Goal: Find specific page/section: Find specific page/section

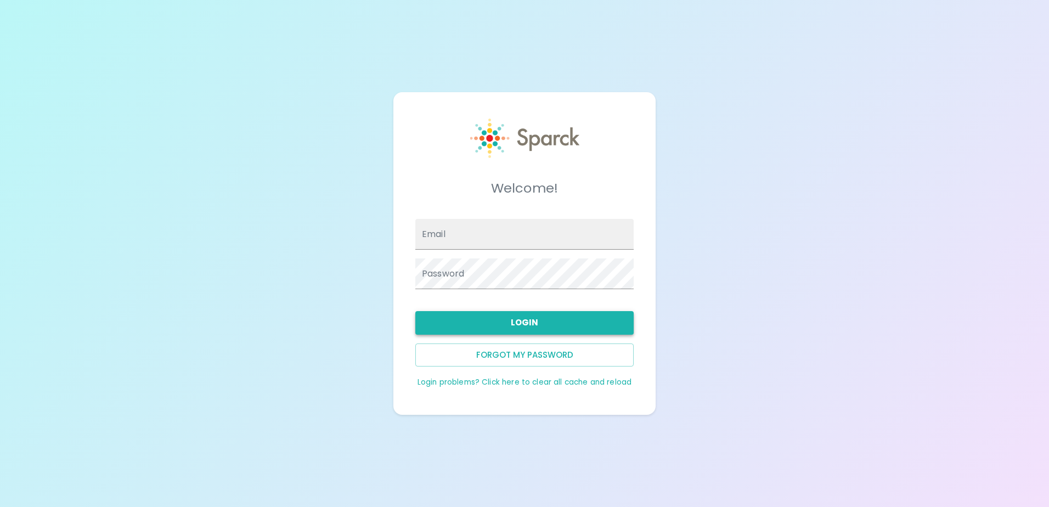
type input "[EMAIL_ADDRESS][DOMAIN_NAME]"
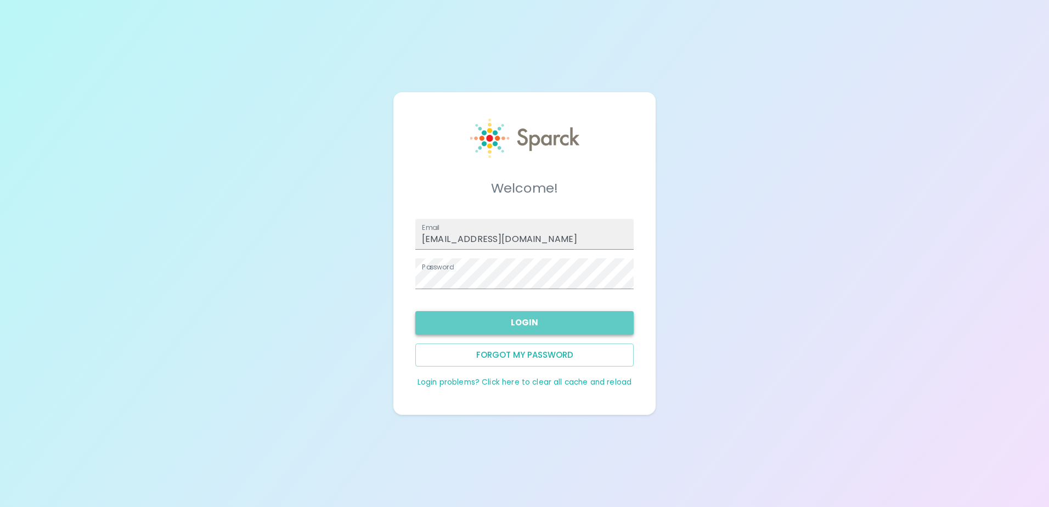
click at [553, 325] on button "Login" at bounding box center [524, 322] width 218 height 23
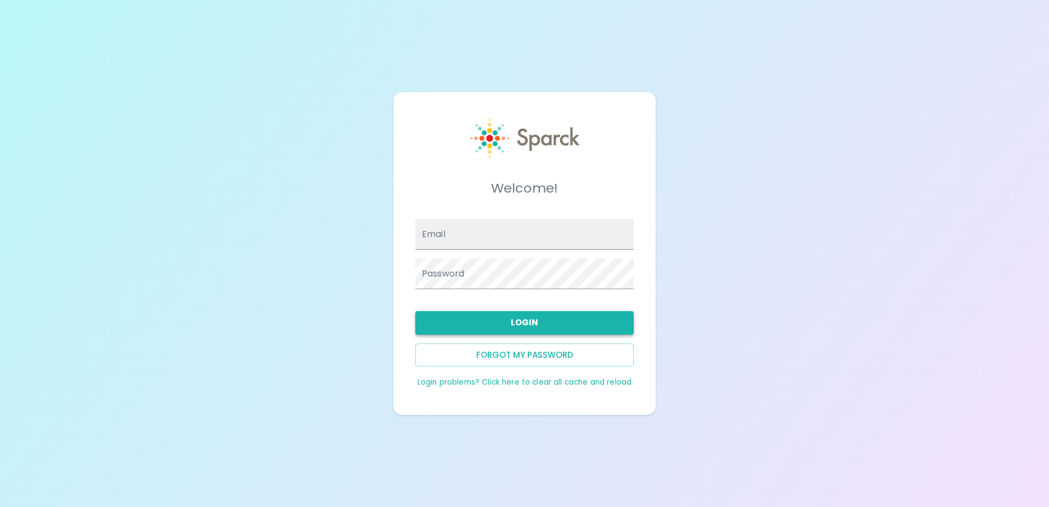
type input "[EMAIL_ADDRESS][DOMAIN_NAME]"
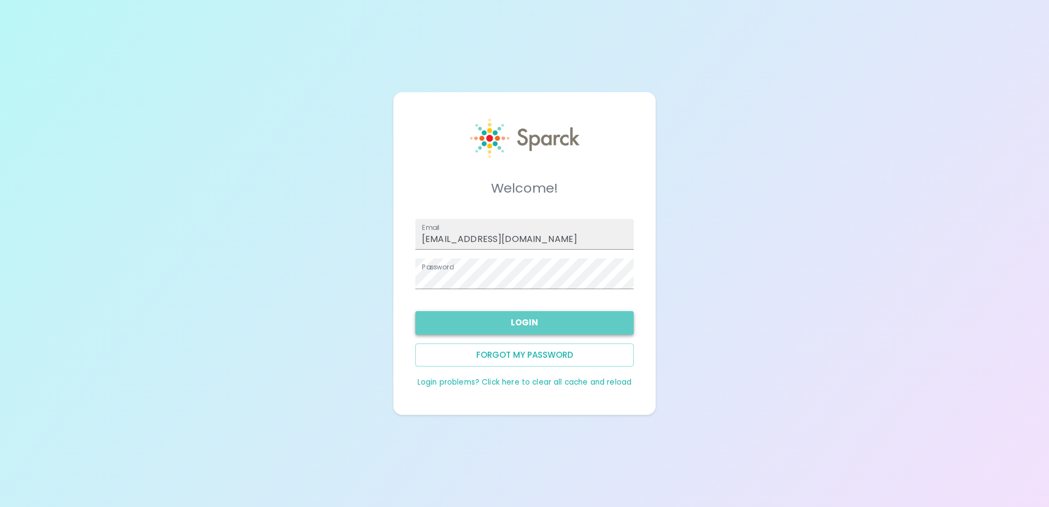
click at [562, 320] on button "Login" at bounding box center [524, 322] width 218 height 23
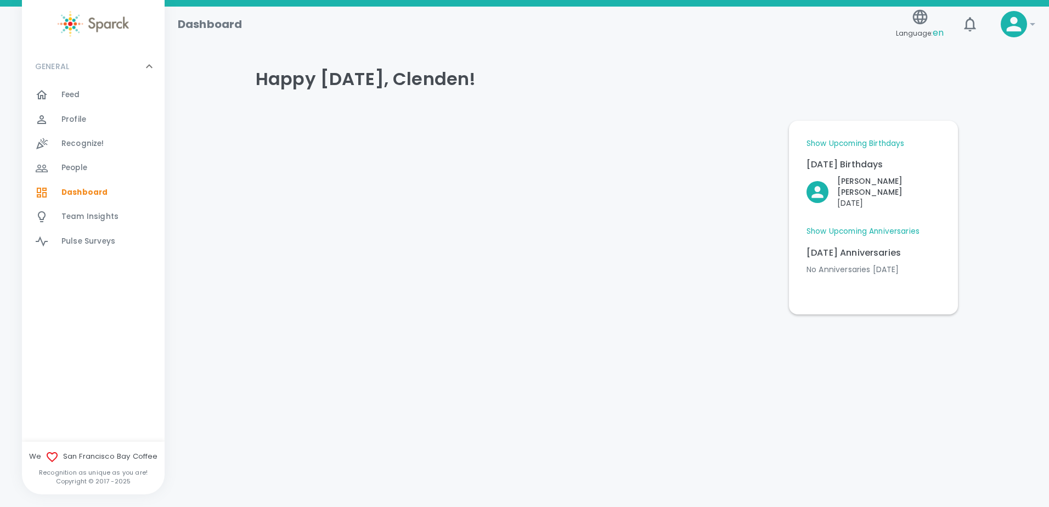
click at [105, 91] on div "Feed 0" at bounding box center [112, 94] width 103 height 15
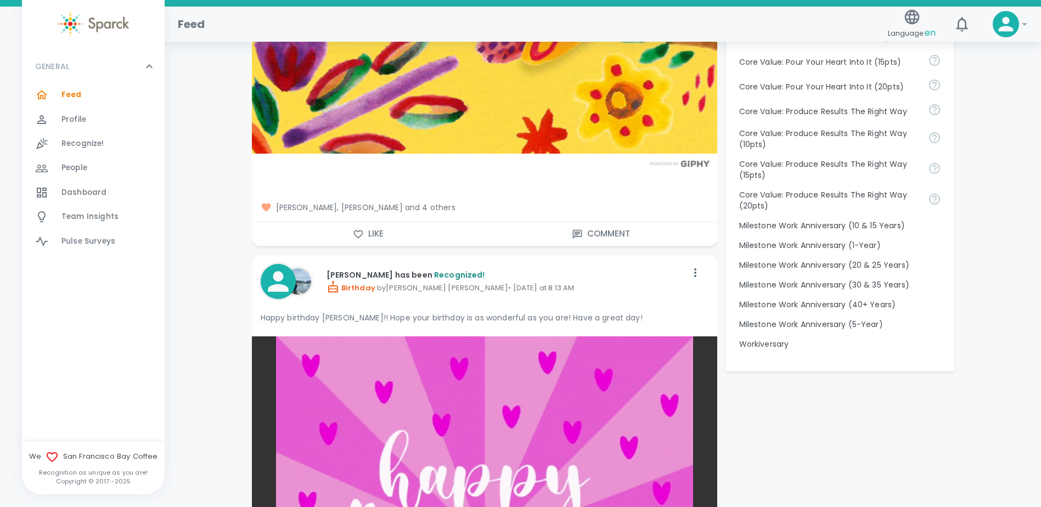
scroll to position [1043, 0]
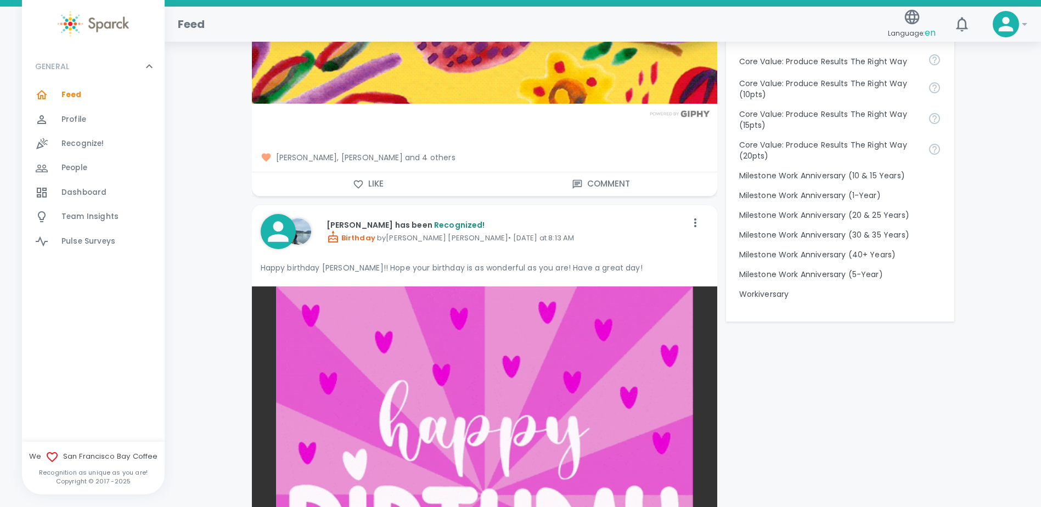
click at [84, 97] on div "Feed 0" at bounding box center [112, 94] width 103 height 15
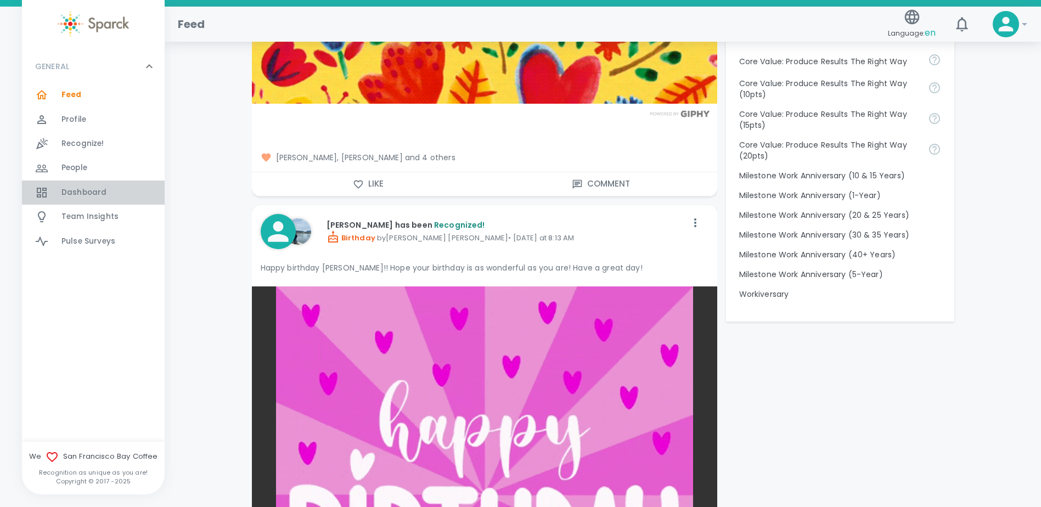
click at [86, 185] on span "Dashboard 0" at bounding box center [83, 192] width 45 height 15
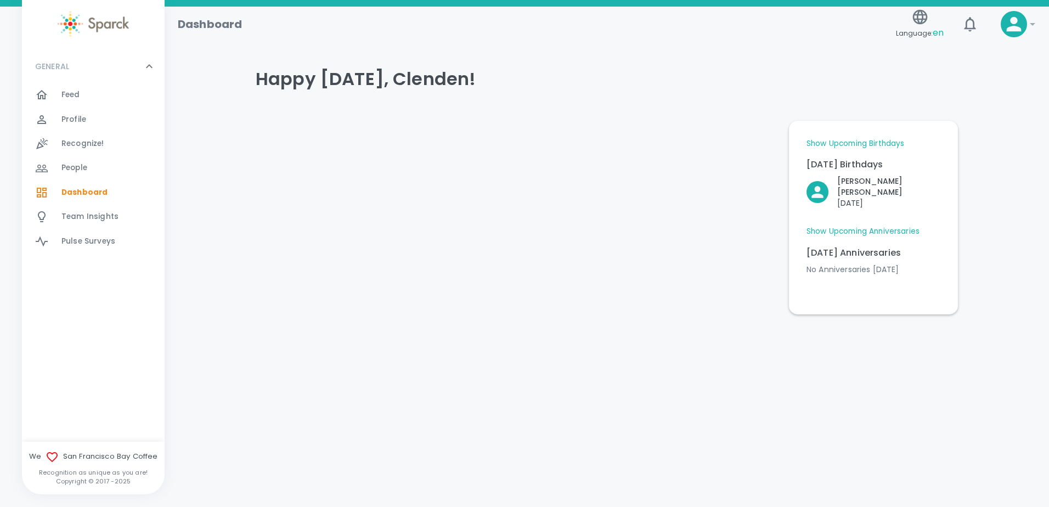
click at [858, 226] on link "Show Upcoming Anniversaries" at bounding box center [863, 231] width 113 height 11
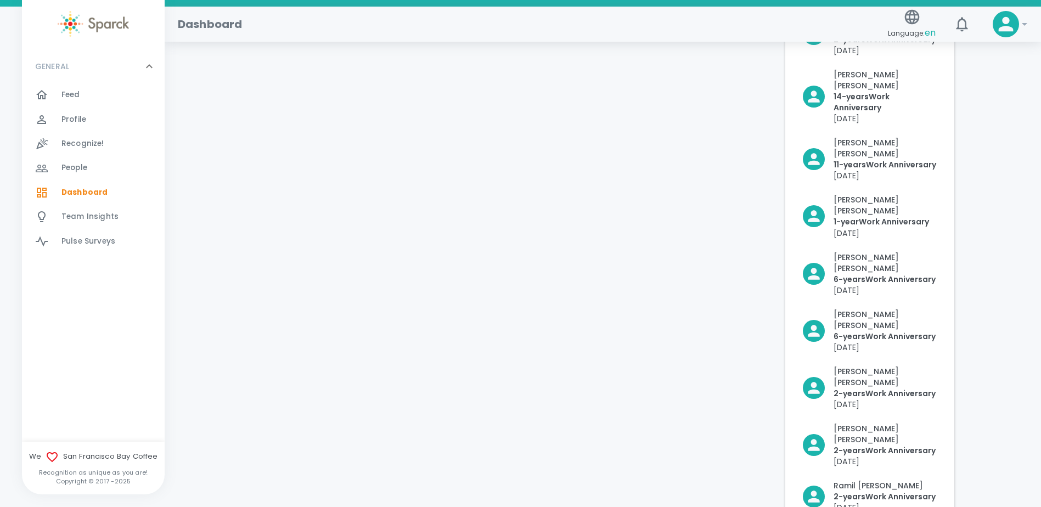
scroll to position [768, 0]
